Goal: Task Accomplishment & Management: Complete application form

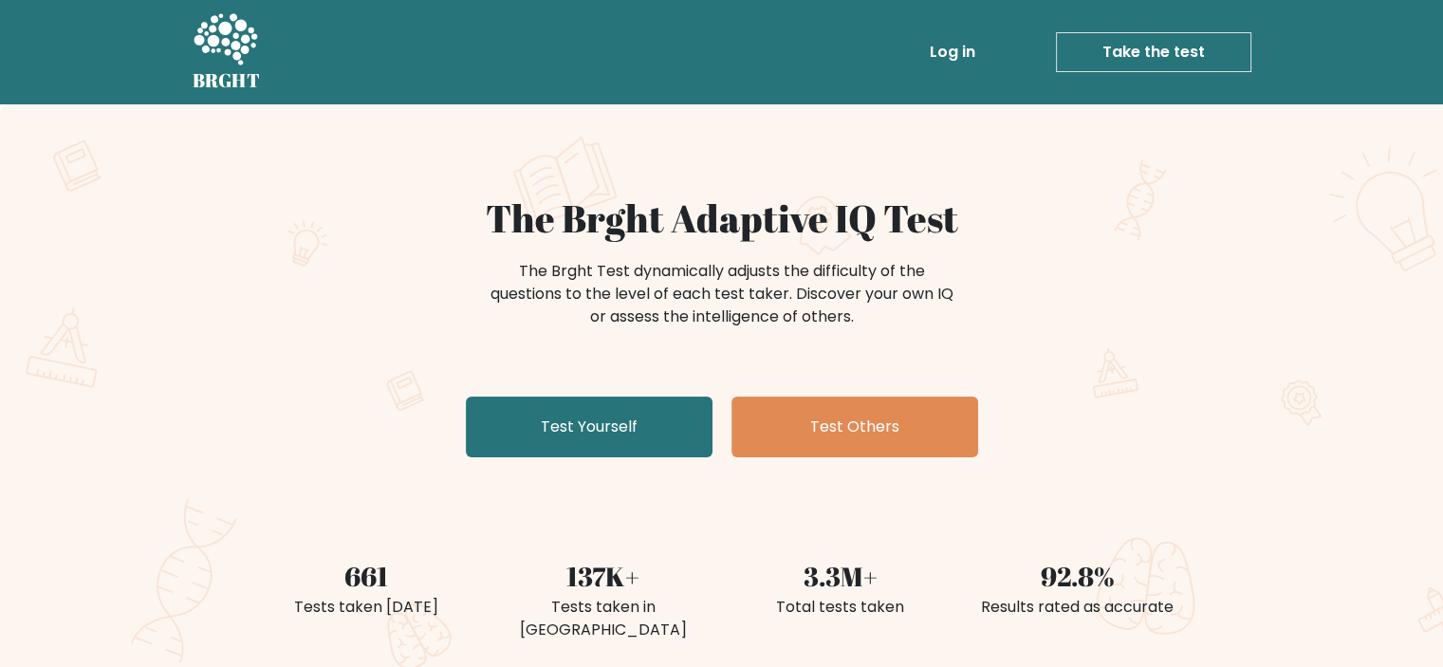
click at [1125, 58] on link "Take the test" at bounding box center [1153, 52] width 195 height 40
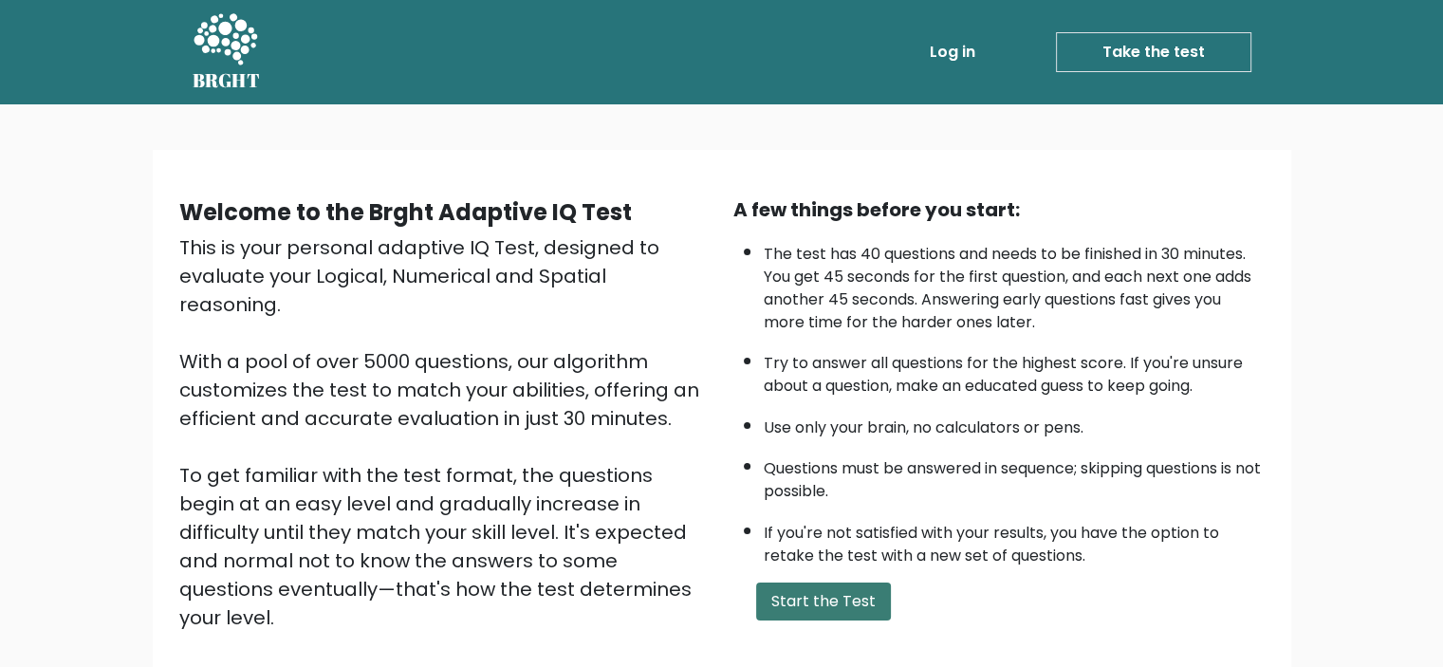
click at [831, 615] on button "Start the Test" at bounding box center [823, 601] width 135 height 38
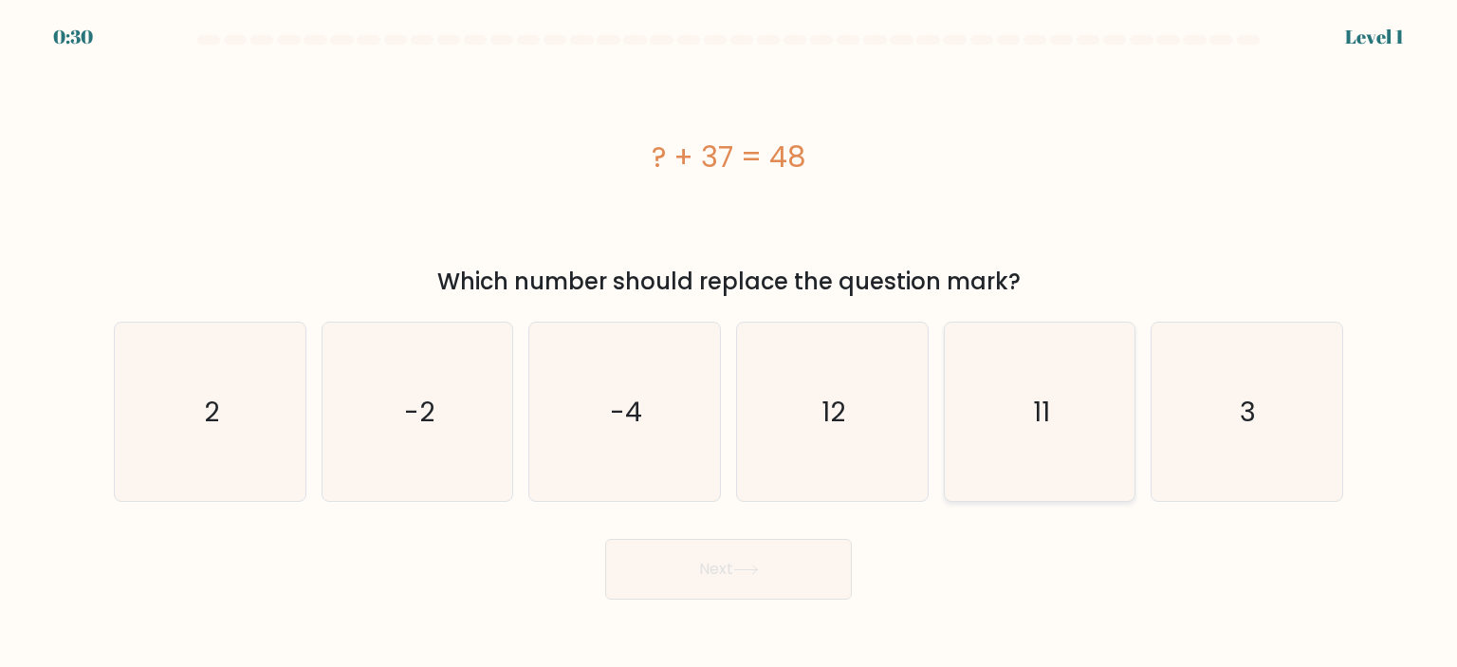
click at [1069, 412] on icon "11" at bounding box center [1039, 411] width 178 height 178
click at [729, 343] on input "e. 11" at bounding box center [728, 338] width 1 height 9
radio input "true"
click at [709, 576] on button "Next" at bounding box center [728, 569] width 247 height 61
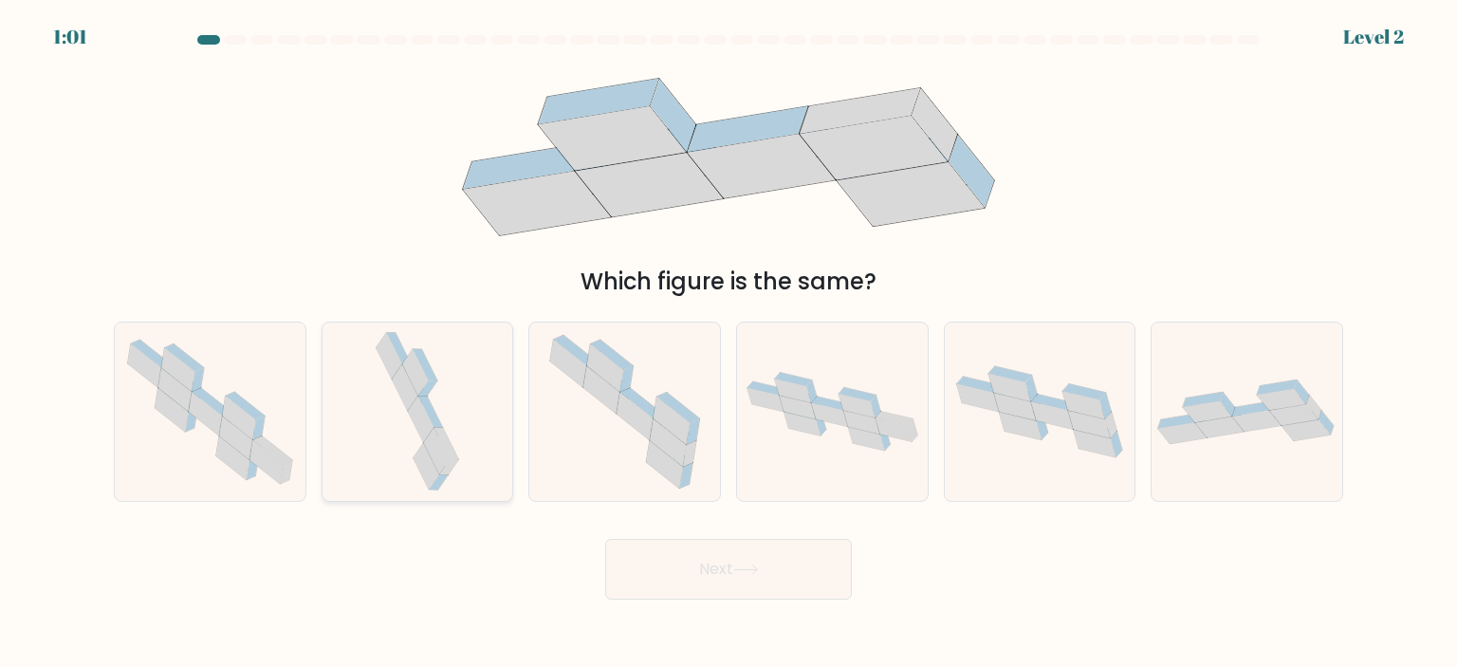
click at [437, 435] on icon at bounding box center [436, 452] width 27 height 47
click at [728, 343] on input "b." at bounding box center [728, 338] width 1 height 9
radio input "true"
click at [721, 576] on button "Next" at bounding box center [728, 569] width 247 height 61
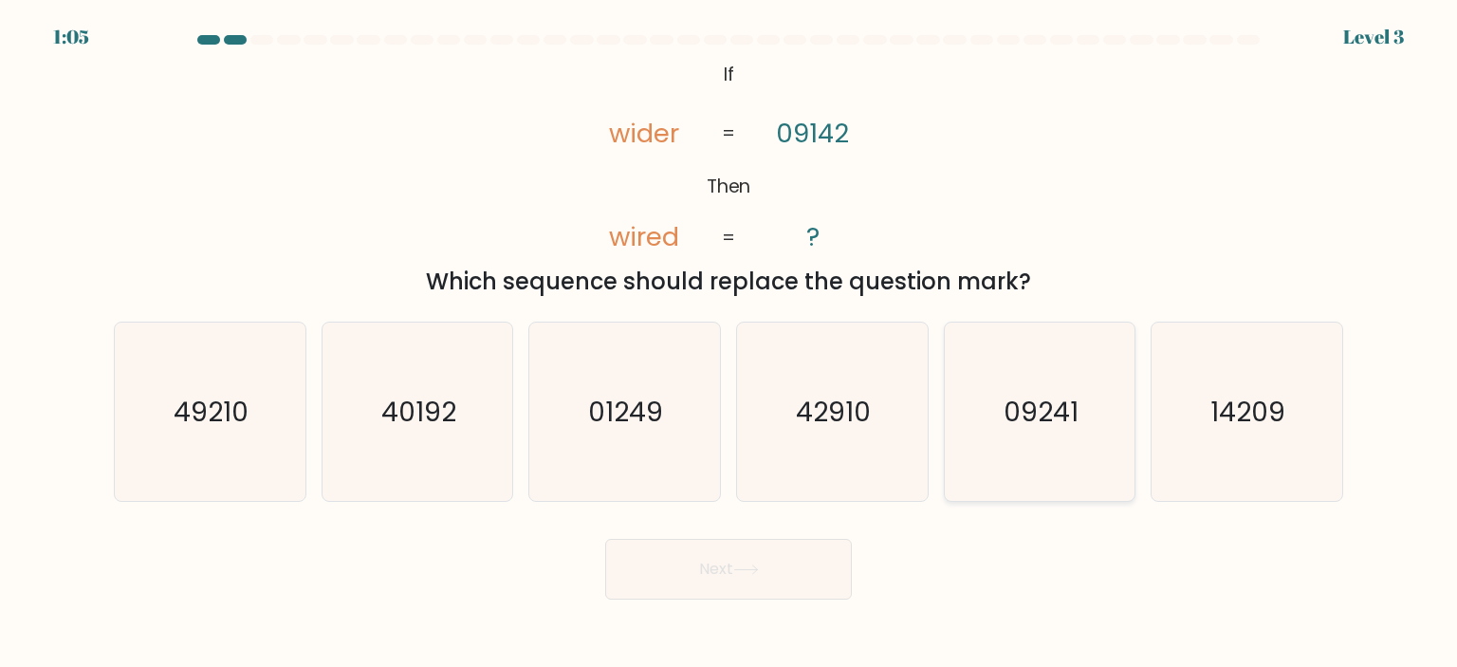
click at [1091, 409] on icon "09241" at bounding box center [1039, 411] width 178 height 178
click at [729, 343] on input "e. 09241" at bounding box center [728, 338] width 1 height 9
radio input "true"
click at [712, 572] on button "Next" at bounding box center [728, 569] width 247 height 61
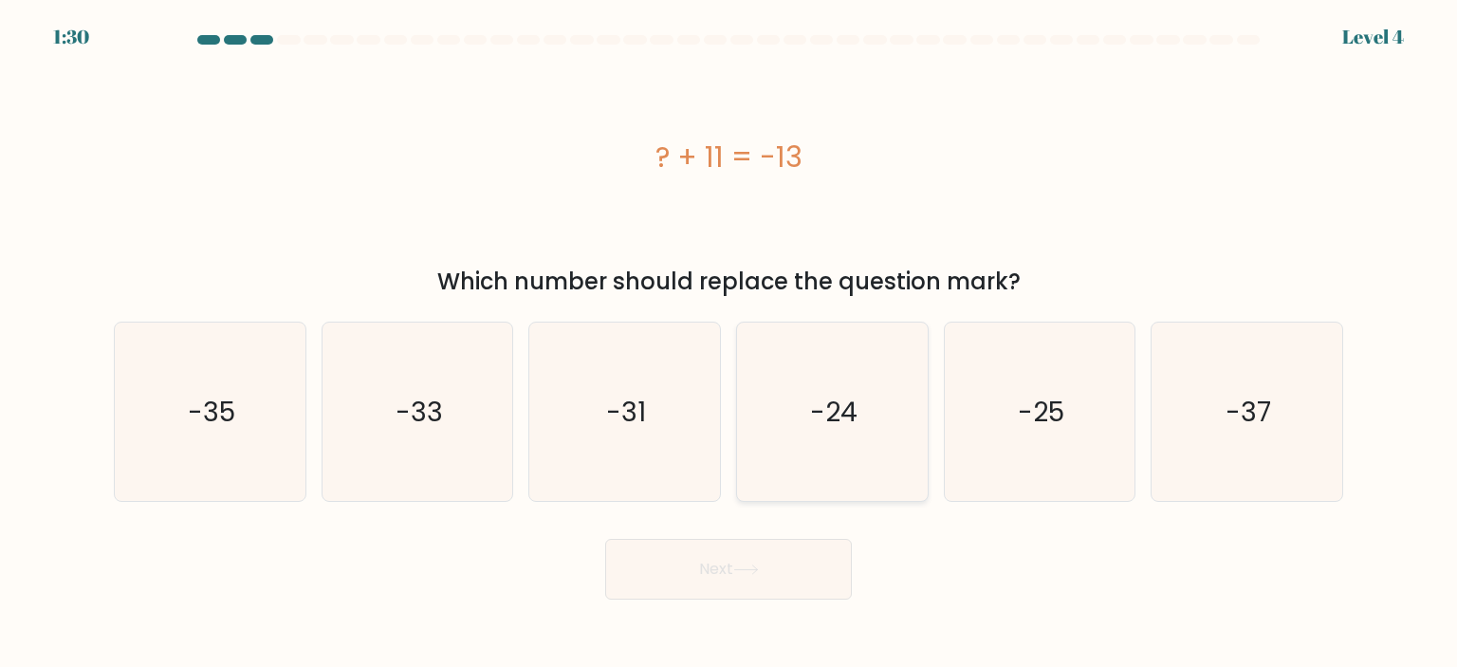
click at [815, 418] on text "-24" at bounding box center [833, 412] width 47 height 38
click at [729, 343] on input "d. -24" at bounding box center [728, 338] width 1 height 9
radio input "true"
click at [750, 584] on button "Next" at bounding box center [728, 569] width 247 height 61
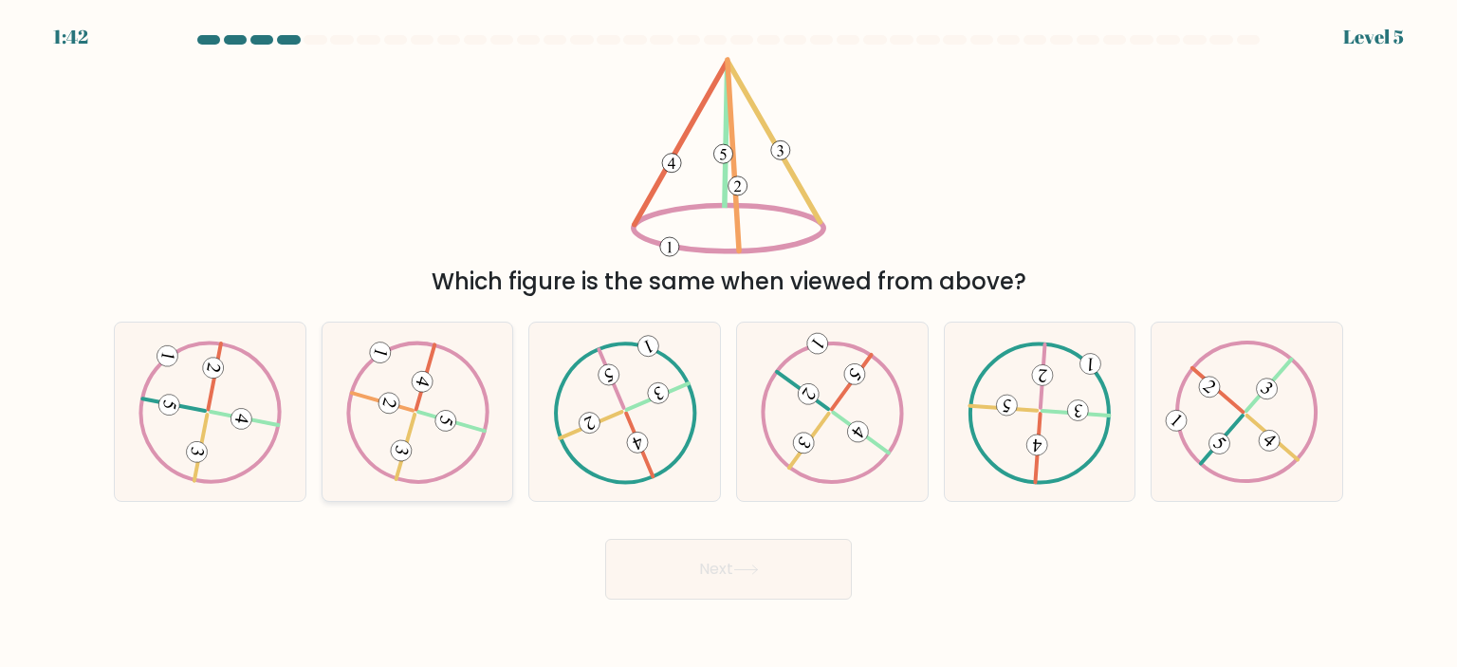
click at [450, 375] on icon at bounding box center [417, 412] width 144 height 143
click at [728, 343] on input "b." at bounding box center [728, 338] width 1 height 9
radio input "true"
click at [744, 568] on icon at bounding box center [746, 569] width 26 height 10
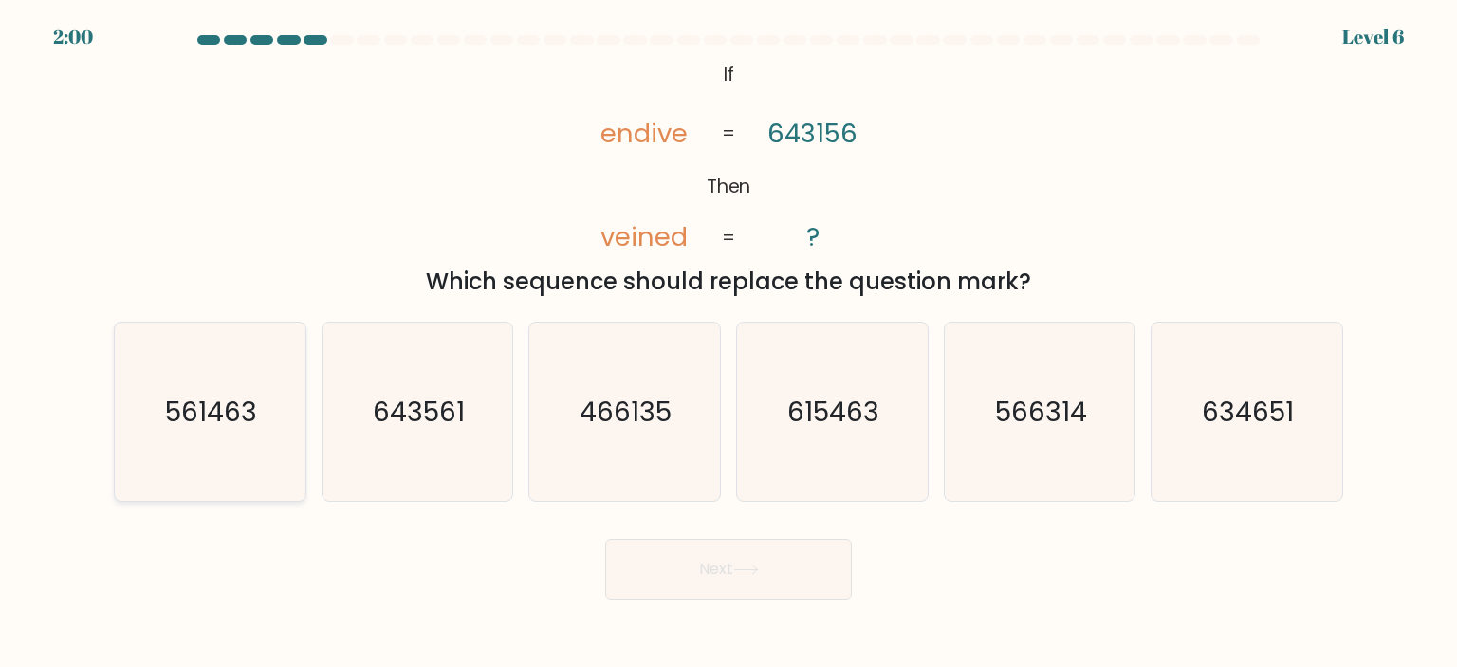
click at [260, 401] on icon "561463" at bounding box center [209, 411] width 178 height 178
click at [728, 343] on input "a. 561463" at bounding box center [728, 338] width 1 height 9
radio input "true"
click at [715, 571] on button "Next" at bounding box center [728, 569] width 247 height 61
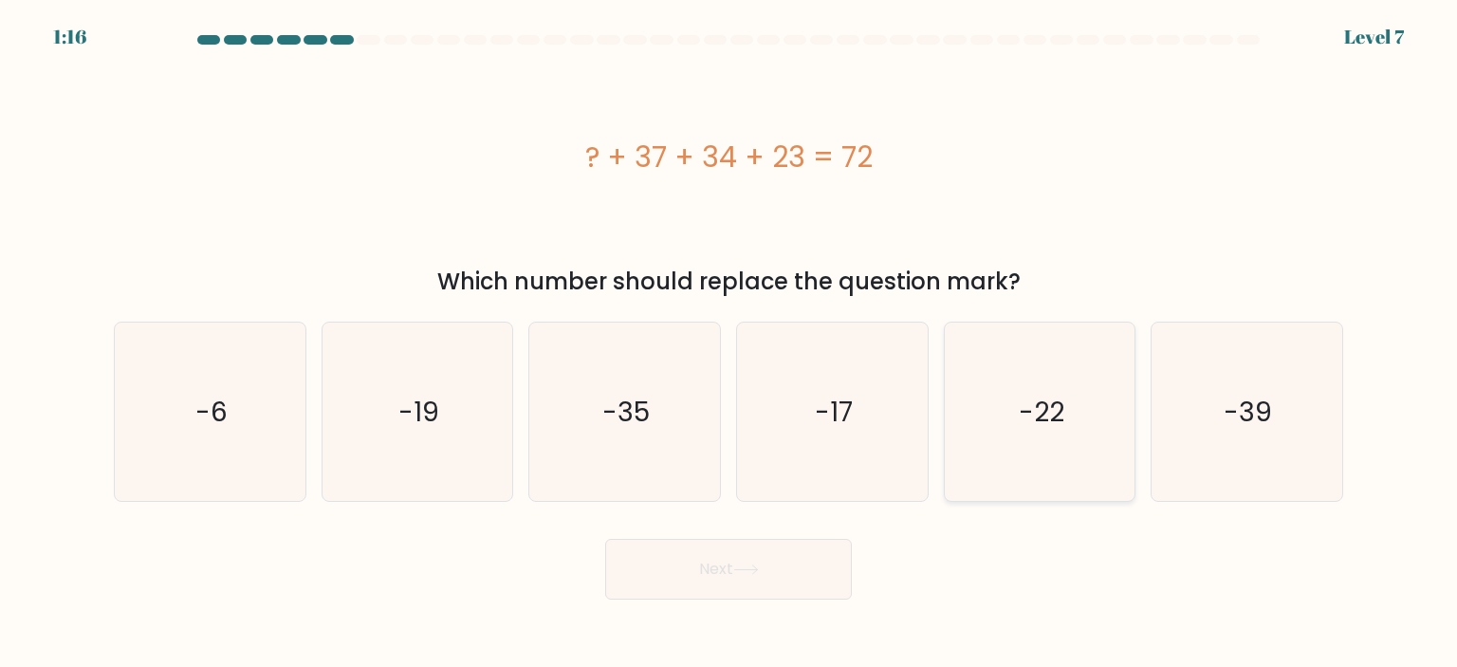
click at [1069, 435] on icon "-22" at bounding box center [1039, 411] width 178 height 178
click at [729, 343] on input "e. -22" at bounding box center [728, 338] width 1 height 9
radio input "true"
click at [728, 571] on button "Next" at bounding box center [728, 569] width 247 height 61
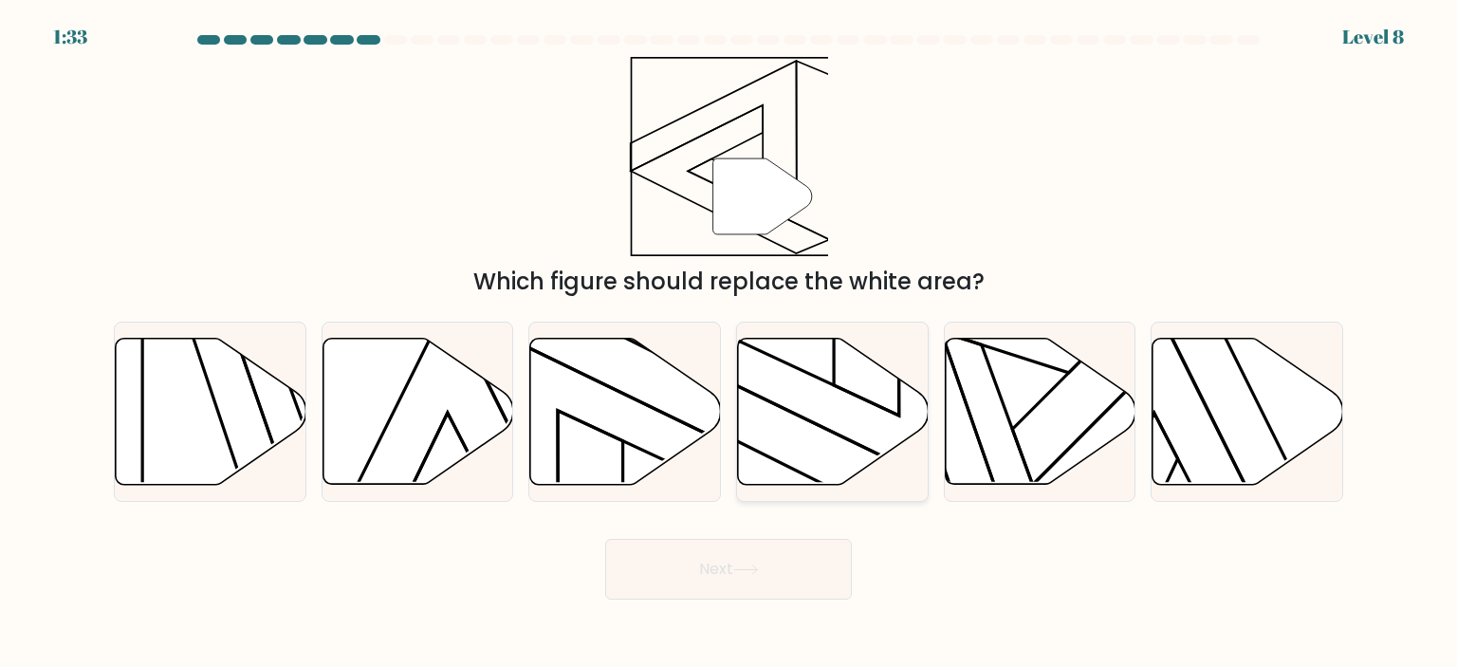
click at [840, 372] on icon at bounding box center [833, 411] width 191 height 146
click at [729, 343] on input "d." at bounding box center [728, 338] width 1 height 9
radio input "true"
click at [746, 574] on icon at bounding box center [746, 569] width 26 height 10
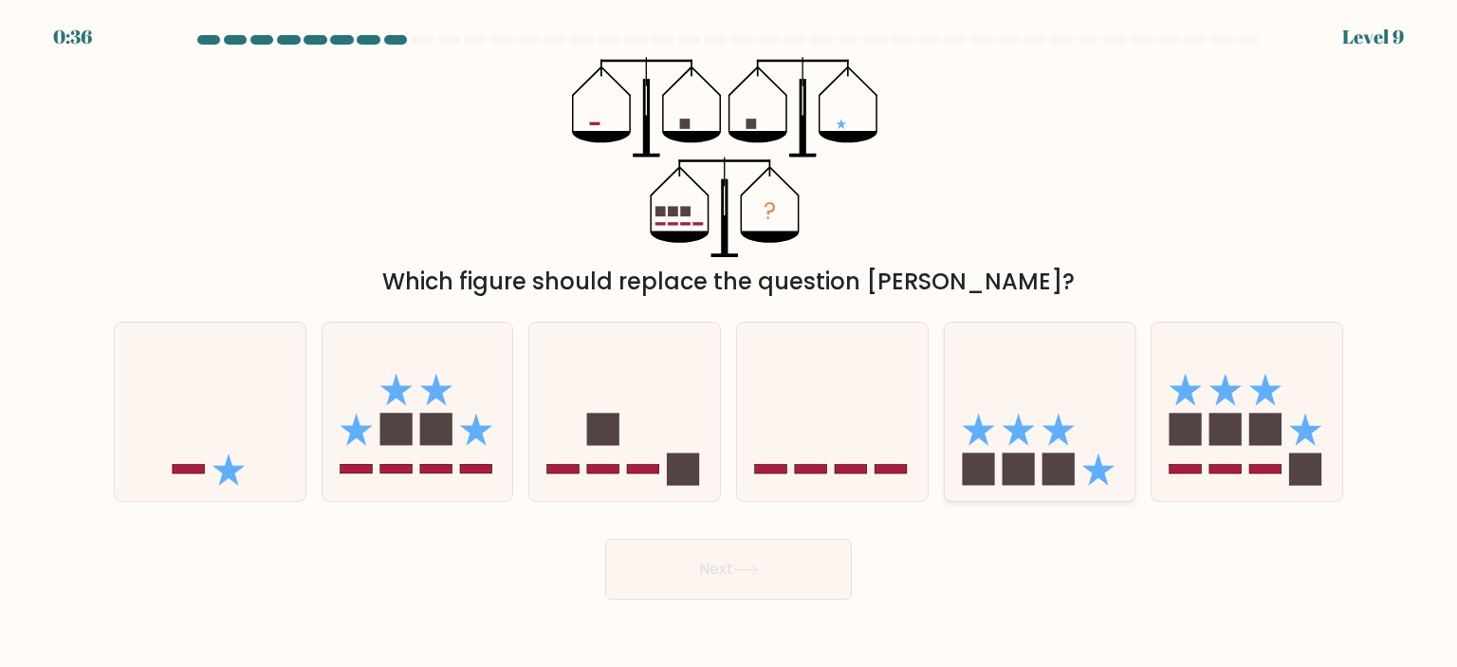
click at [1038, 451] on icon at bounding box center [1040, 411] width 191 height 157
click at [729, 343] on input "e." at bounding box center [728, 338] width 1 height 9
radio input "true"
click at [725, 569] on button "Next" at bounding box center [728, 569] width 247 height 61
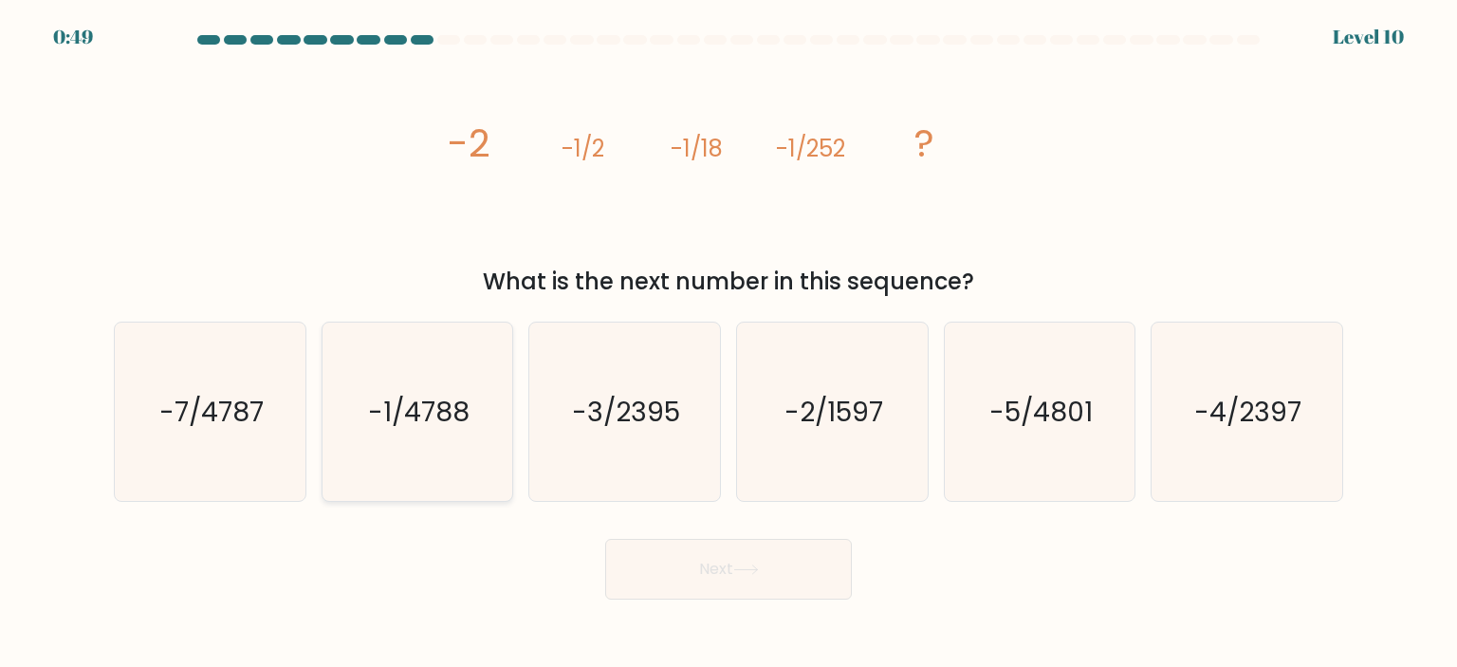
click at [453, 429] on text "-1/4788" at bounding box center [418, 412] width 101 height 38
click at [728, 343] on input "b. -1/4788" at bounding box center [728, 338] width 1 height 9
radio input "true"
click at [727, 578] on button "Next" at bounding box center [728, 569] width 247 height 61
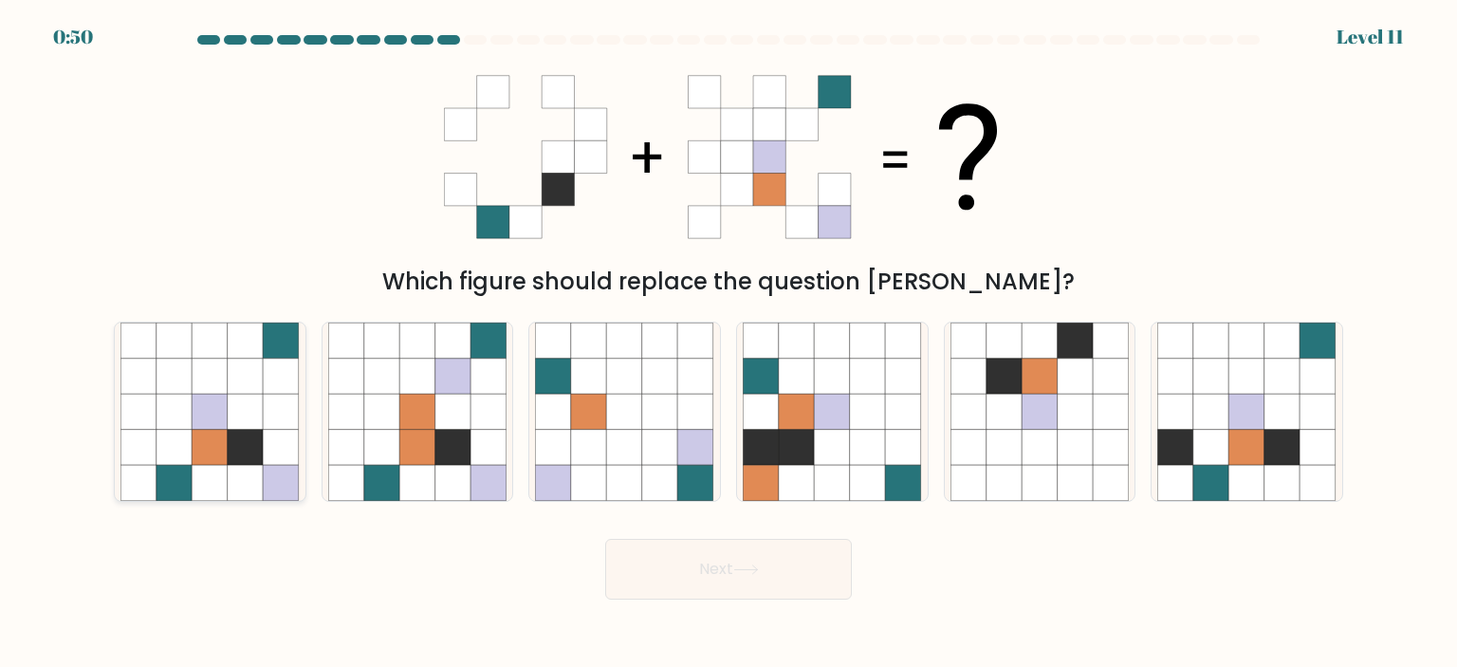
click at [178, 433] on icon at bounding box center [175, 448] width 36 height 36
click at [728, 343] on input "a." at bounding box center [728, 338] width 1 height 9
radio input "true"
click at [708, 578] on button "Next" at bounding box center [728, 569] width 247 height 61
